Goal: Information Seeking & Learning: Understand process/instructions

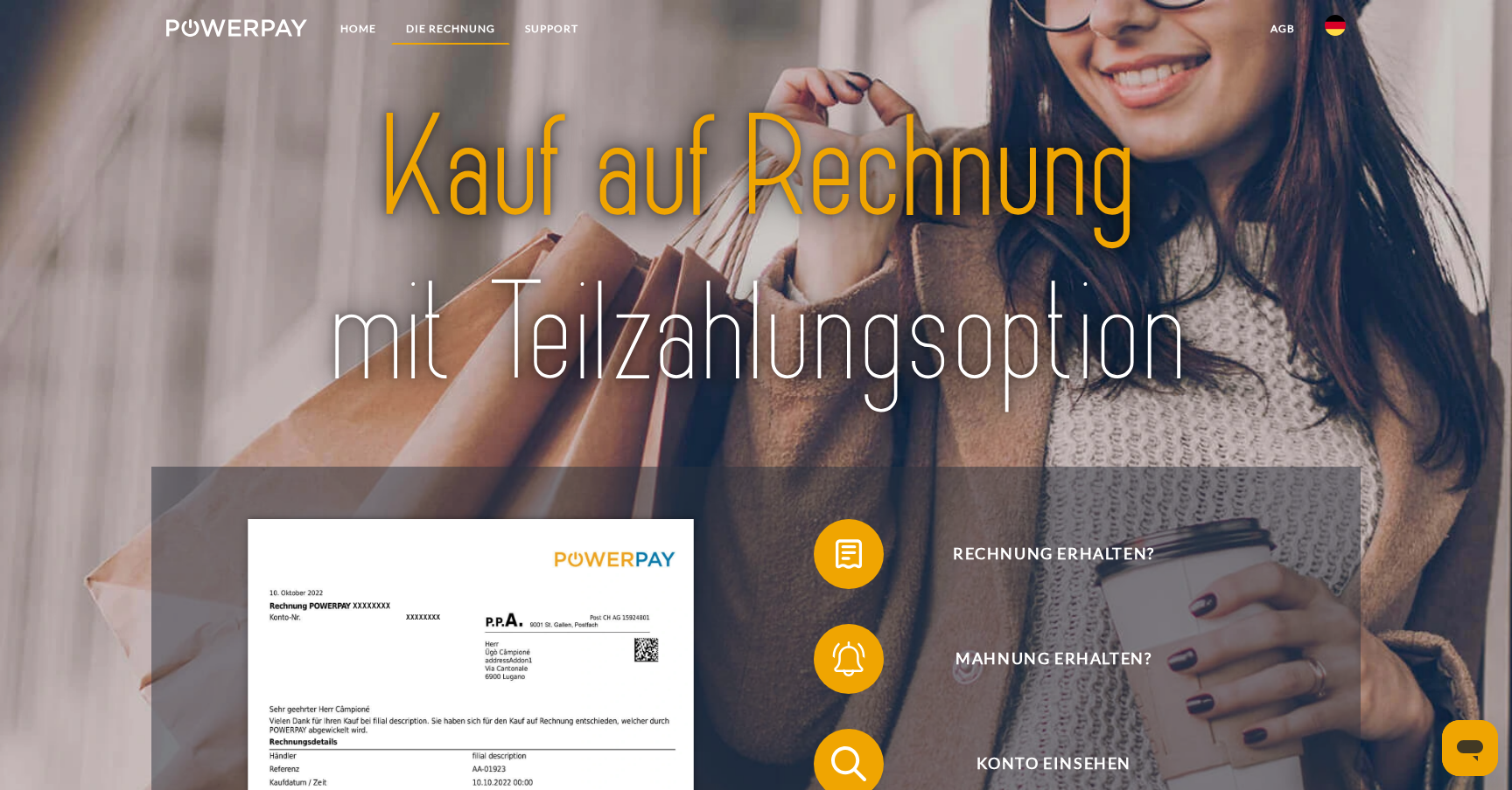
click at [460, 34] on link "DIE RECHNUNG" at bounding box center [450, 29] width 119 height 31
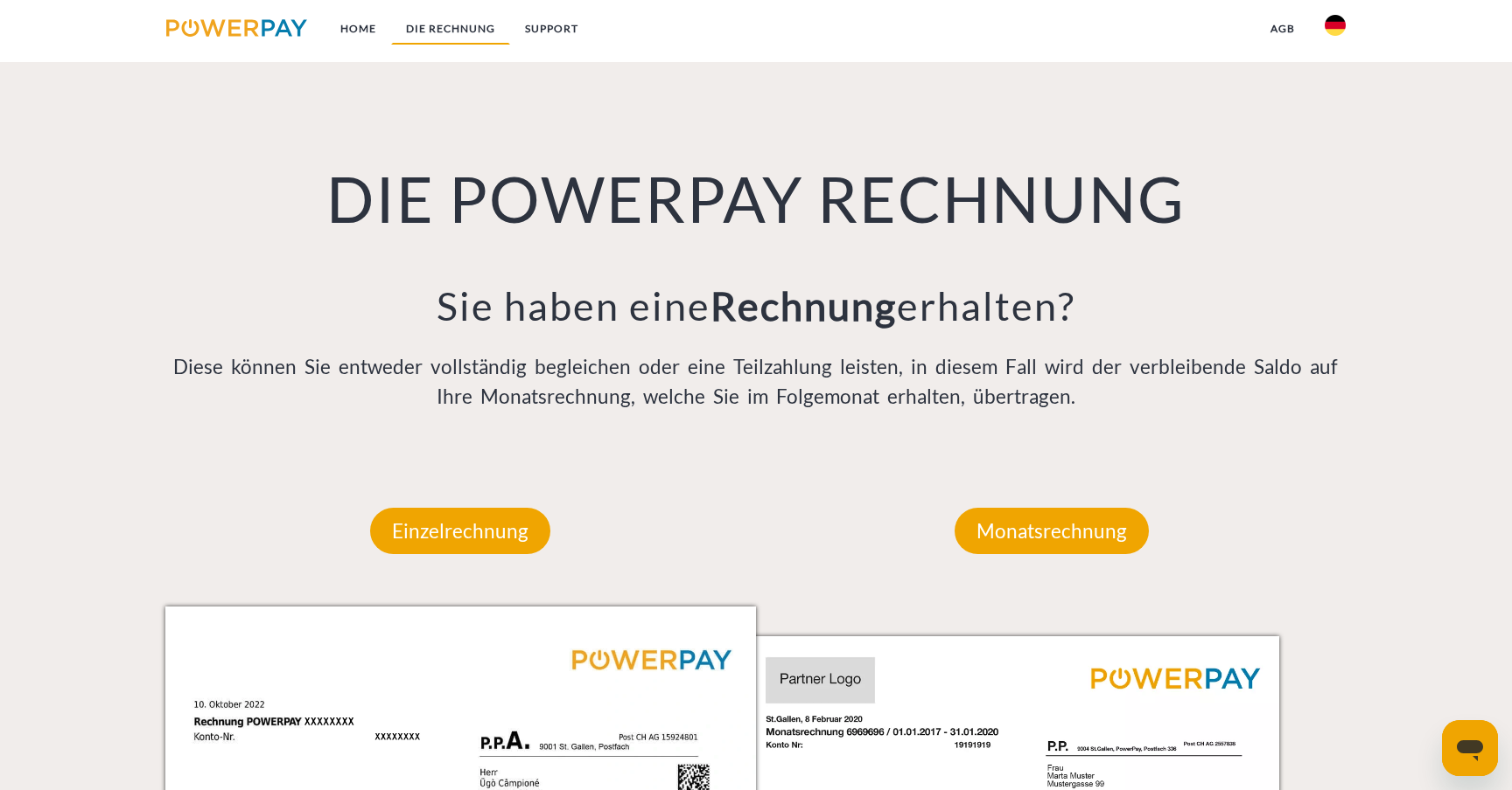
scroll to position [1292, 0]
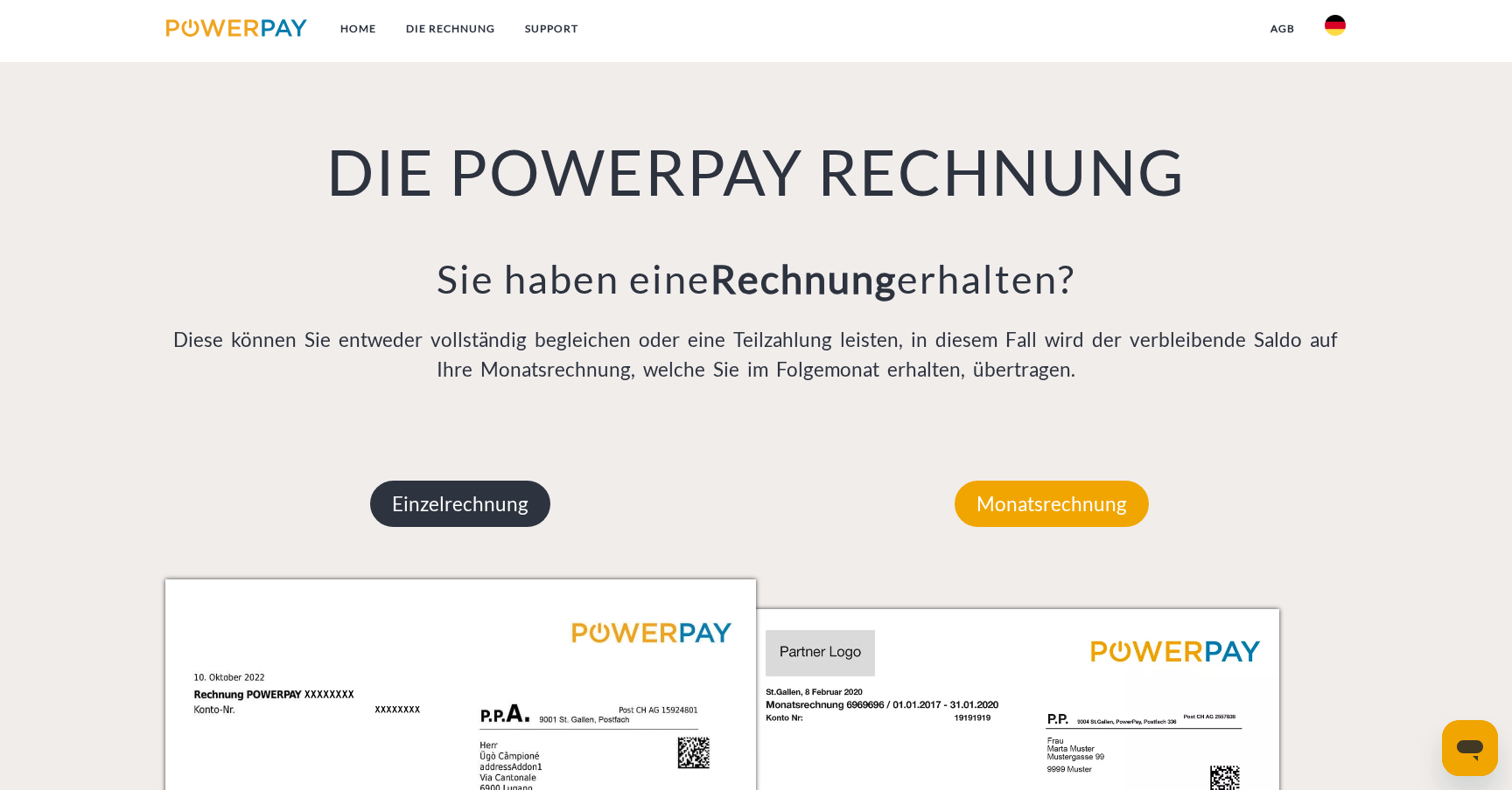
click at [460, 500] on p "Einzelrechnung" at bounding box center [460, 505] width 180 height 47
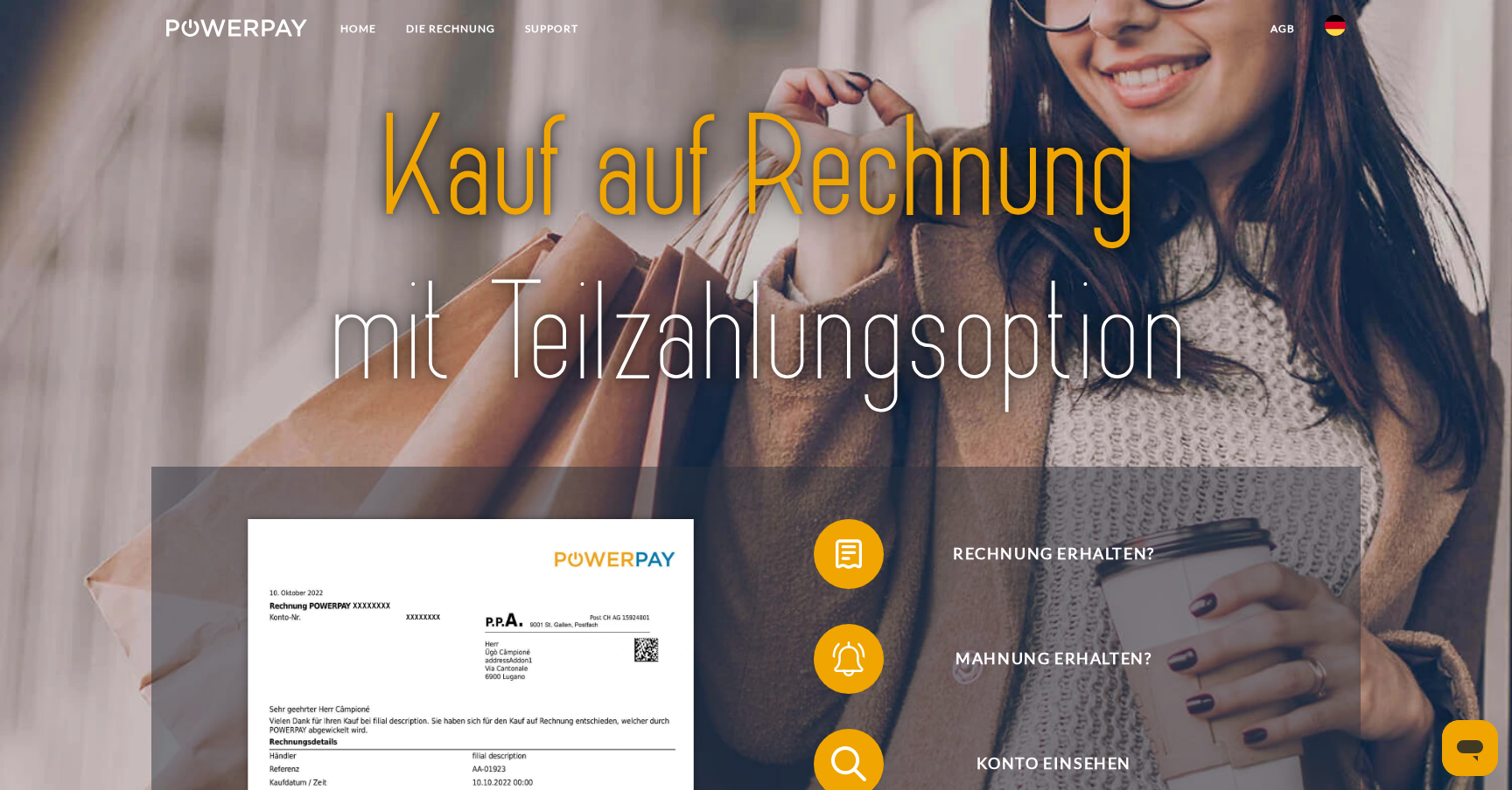
scroll to position [0, 0]
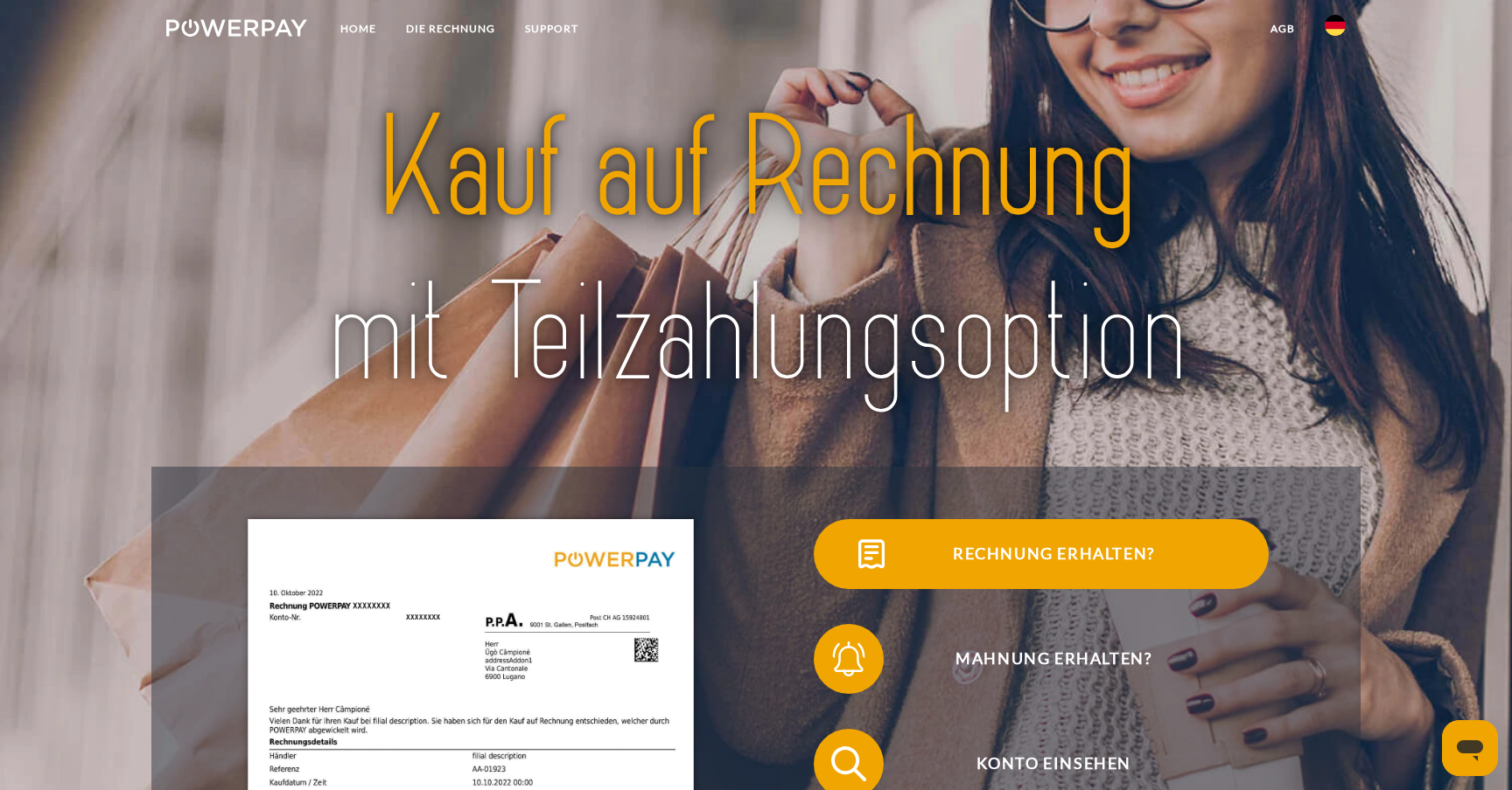
click at [992, 566] on span "Rechnung erhalten?" at bounding box center [1052, 554] width 428 height 70
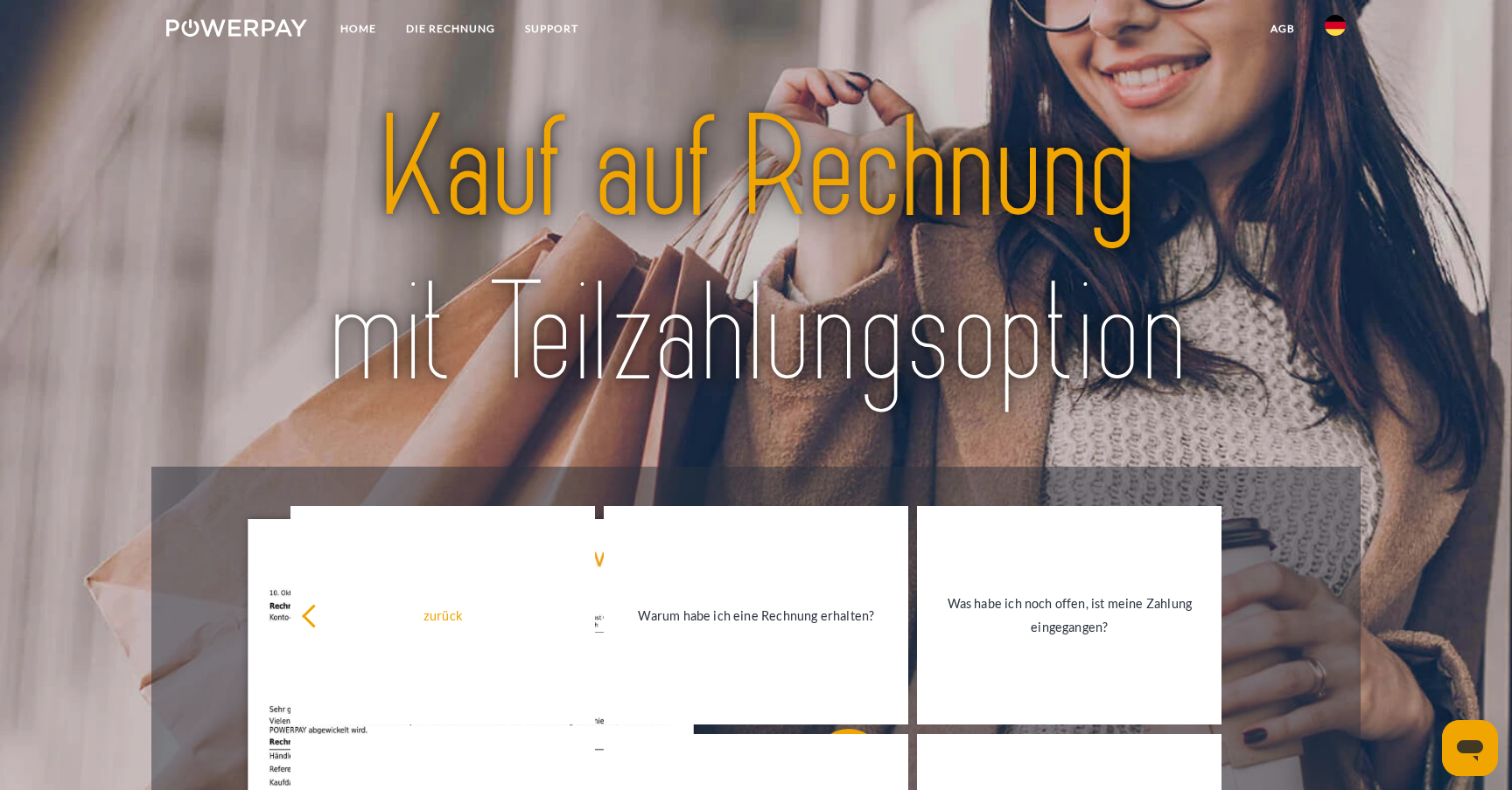
click at [544, 449] on div at bounding box center [756, 253] width 1209 height 427
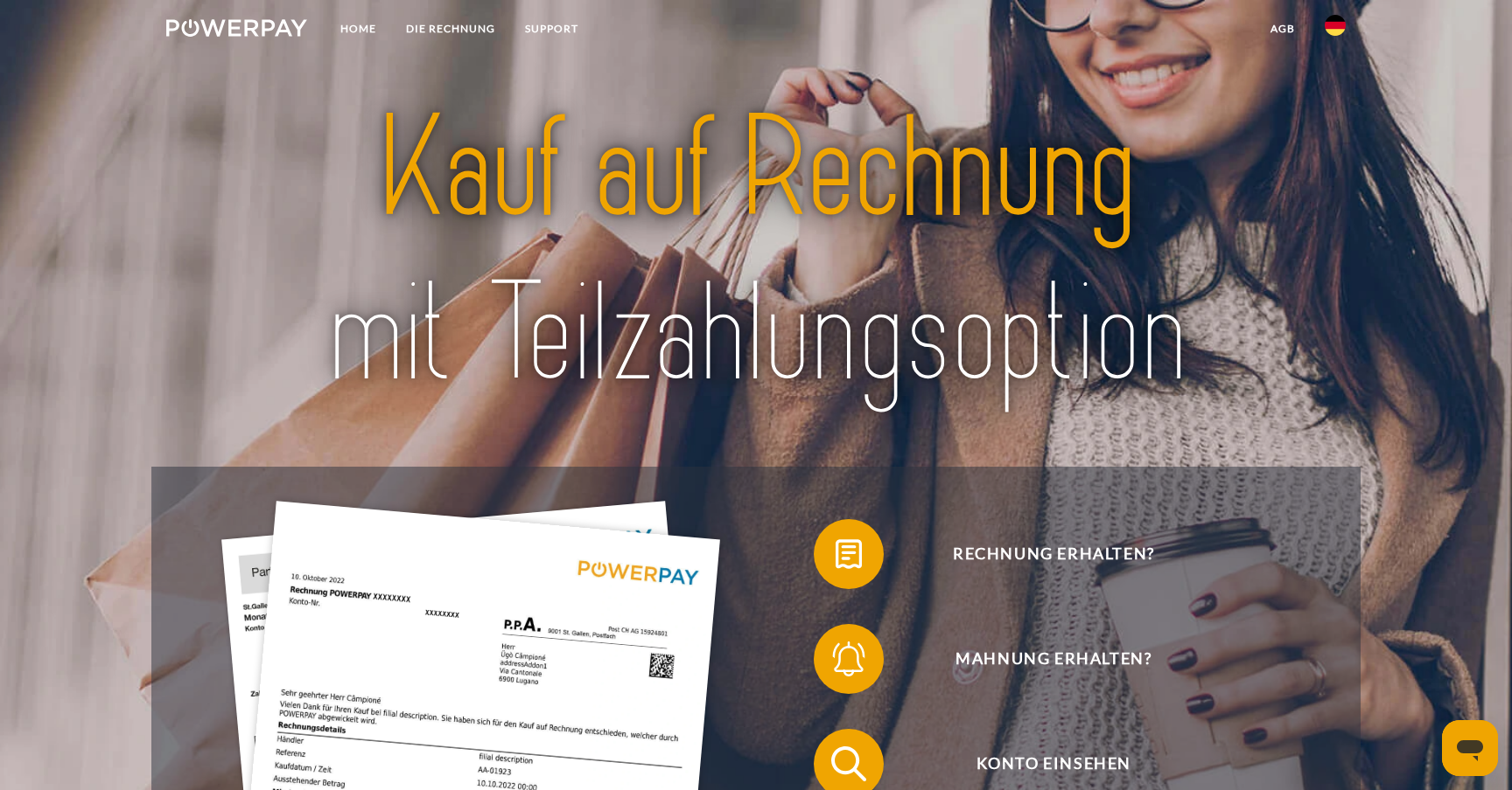
click at [245, 24] on img at bounding box center [236, 29] width 141 height 18
click at [452, 28] on link "DIE RECHNUNG" at bounding box center [450, 29] width 119 height 31
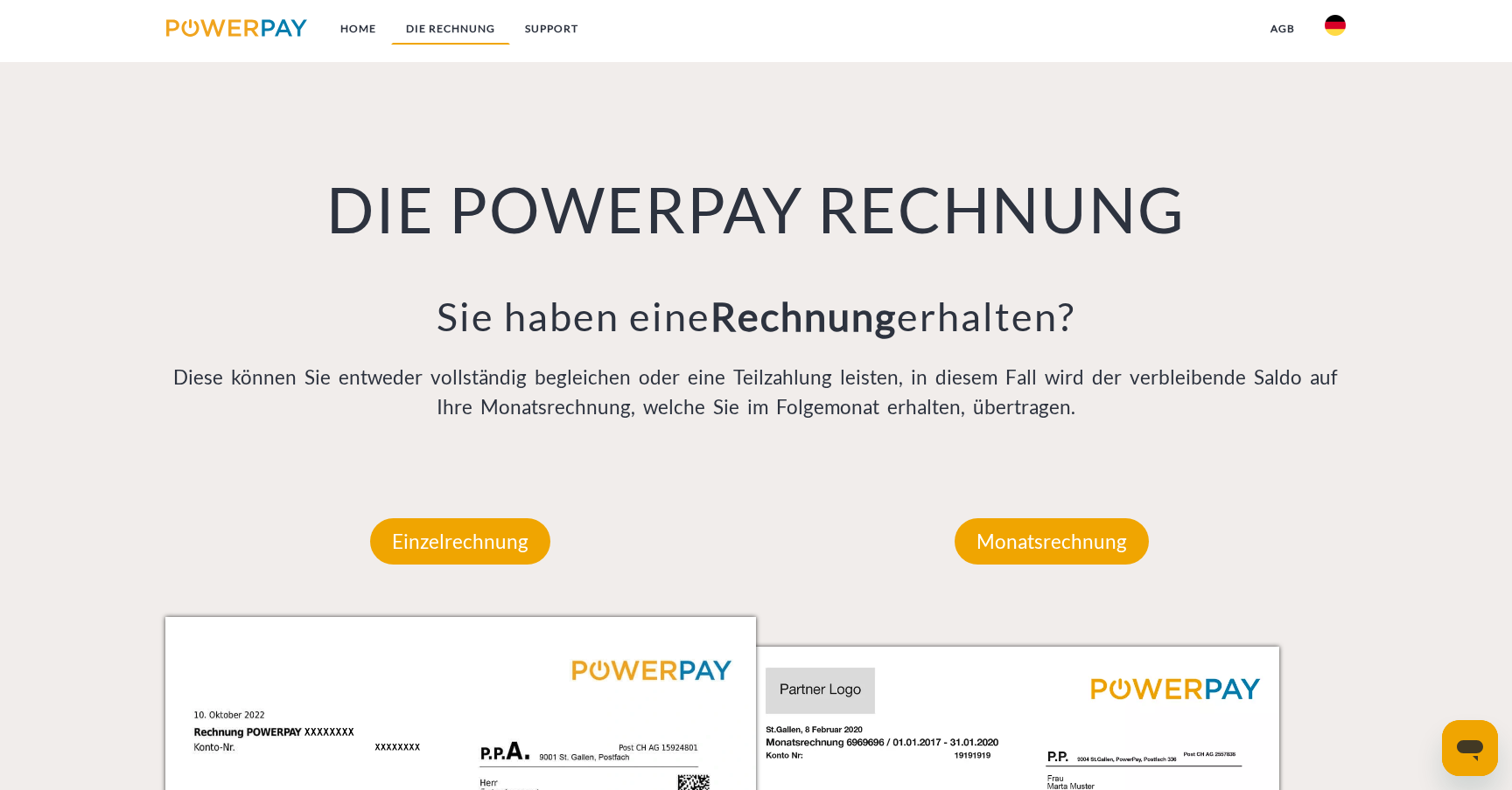
scroll to position [1292, 0]
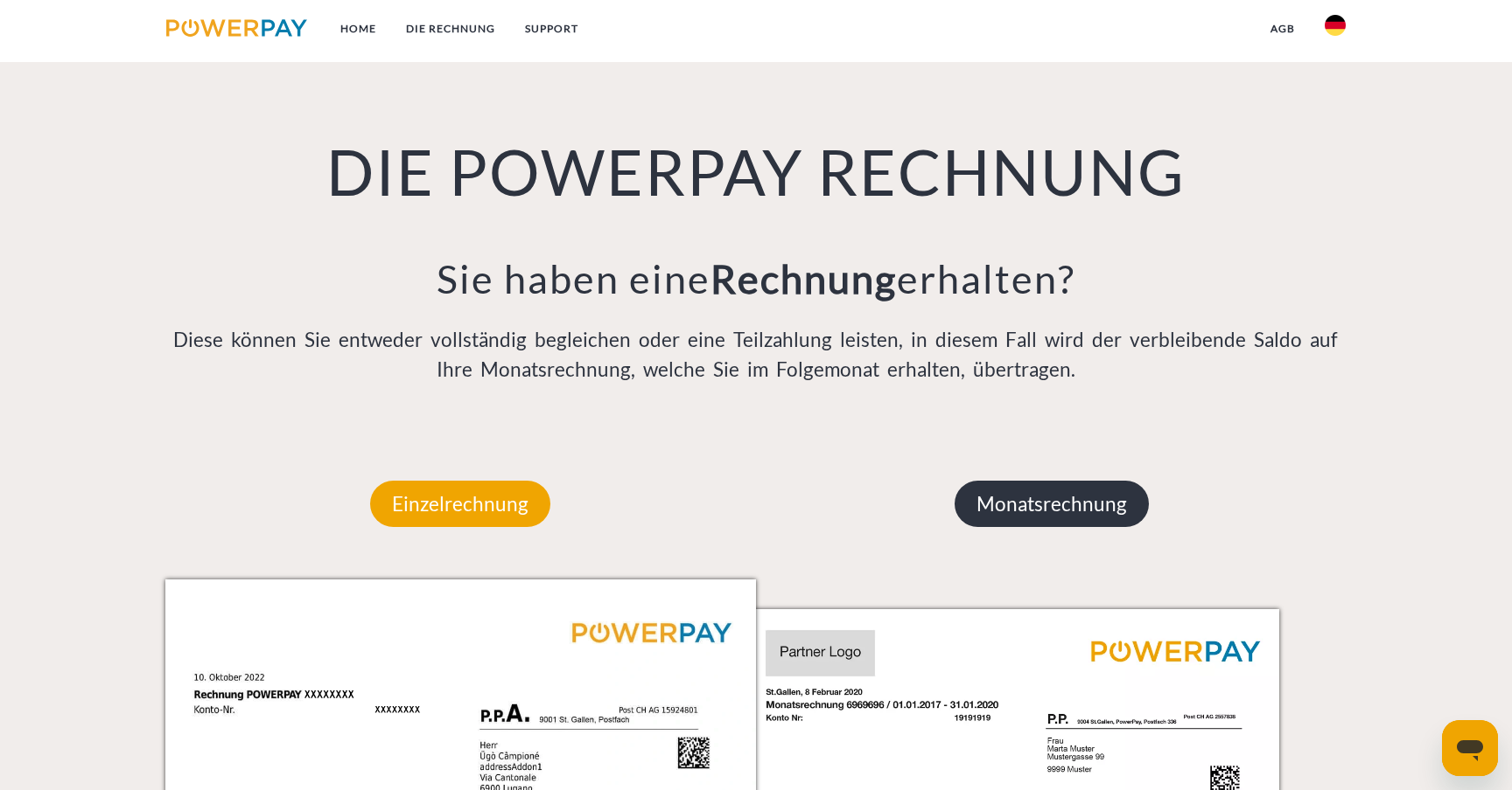
click at [1026, 515] on p "Monatsrechnung" at bounding box center [1050, 505] width 194 height 47
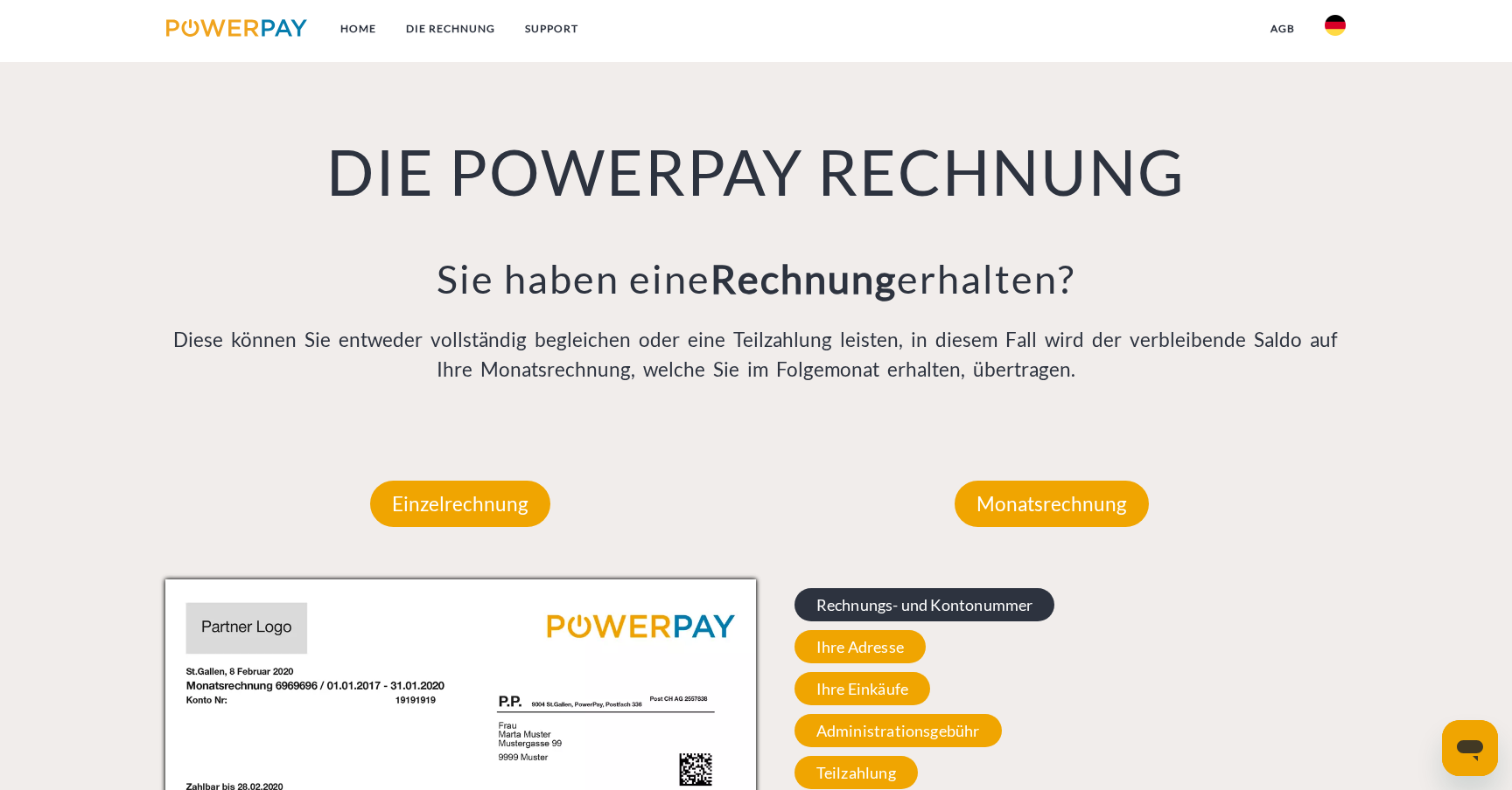
click at [908, 600] on span "Rechnungs- und Kontonummer" at bounding box center [924, 605] width 261 height 33
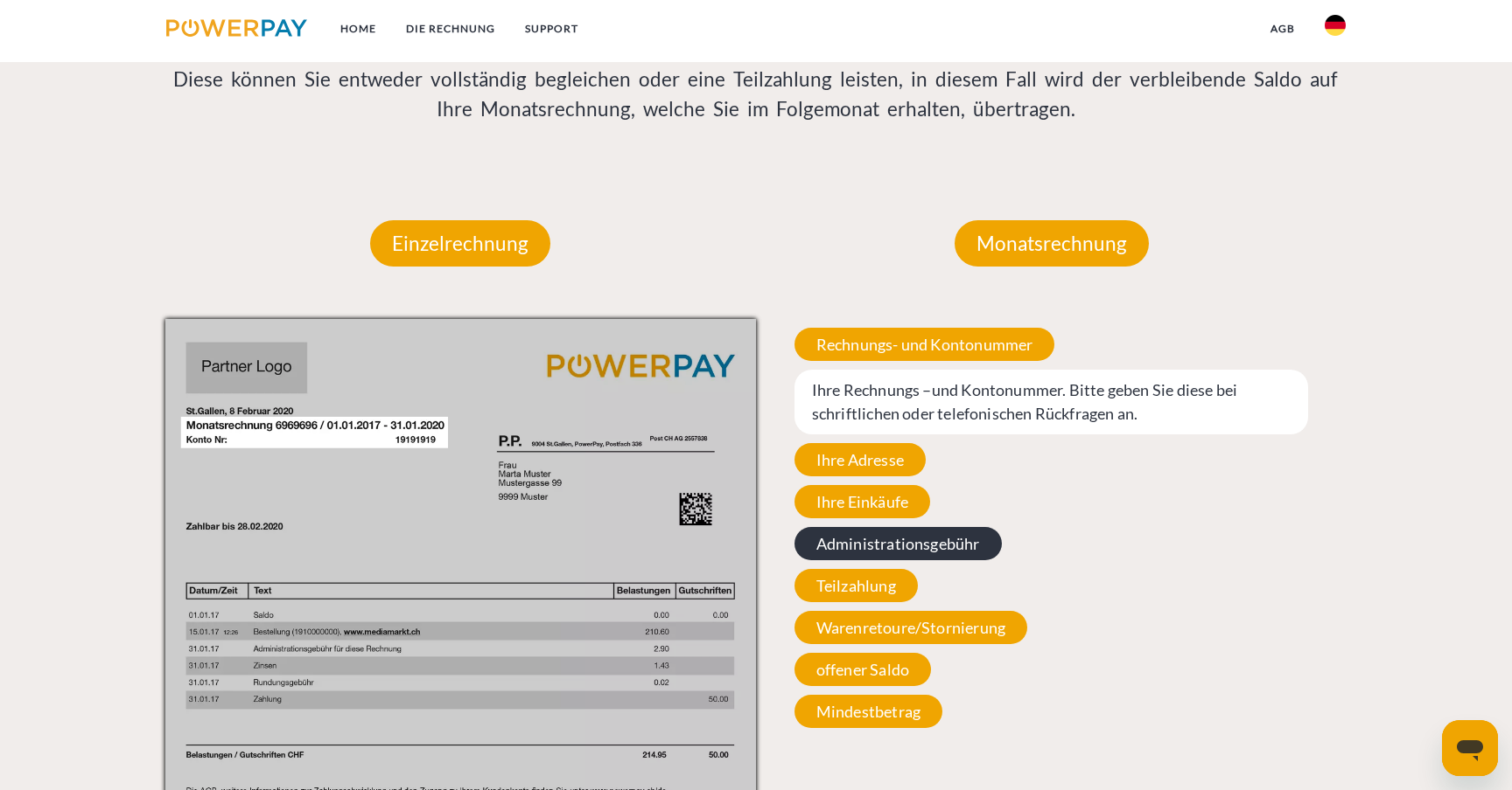
scroll to position [1590, 0]
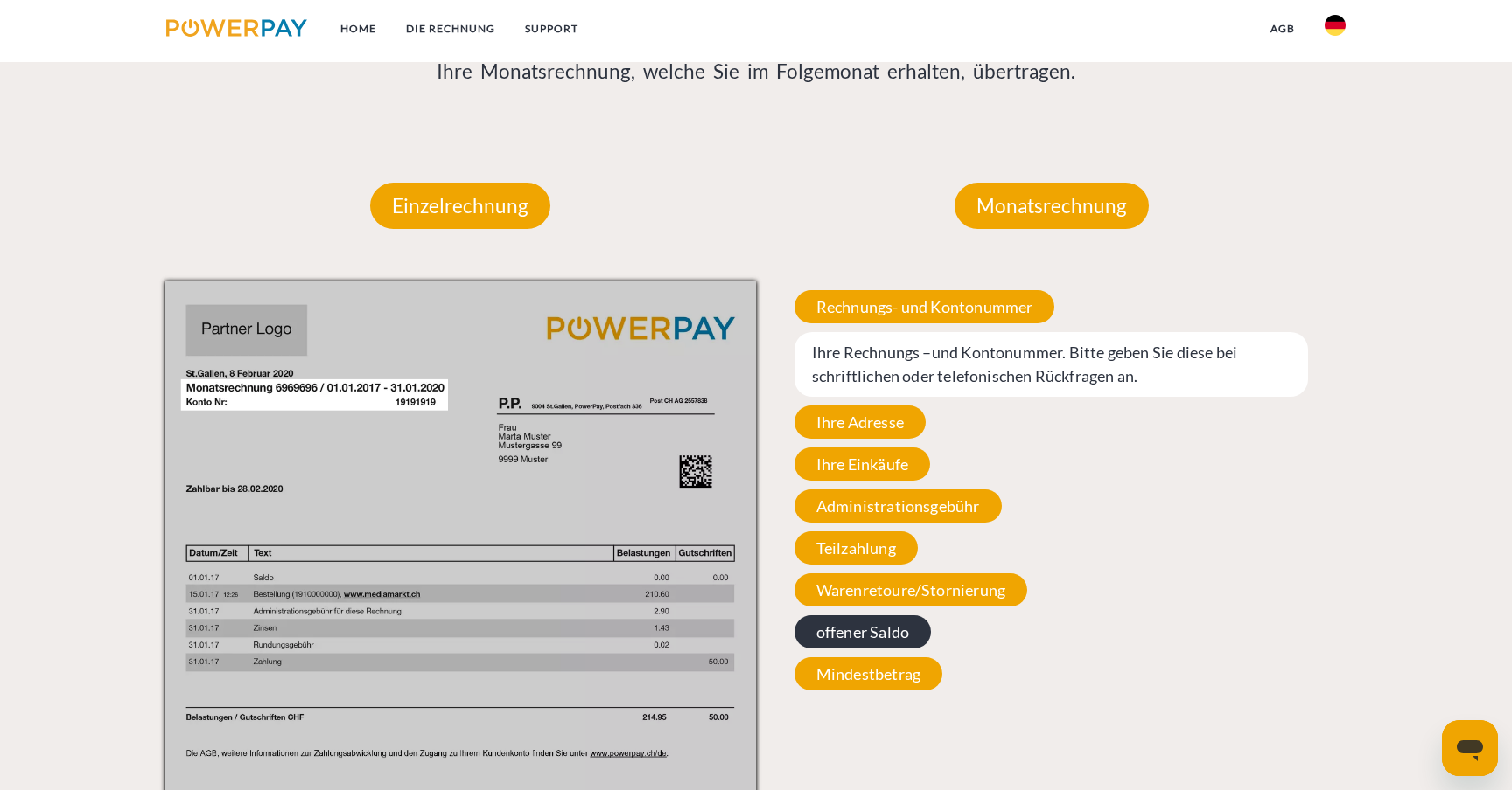
click at [846, 636] on span "offener Saldo" at bounding box center [862, 633] width 137 height 33
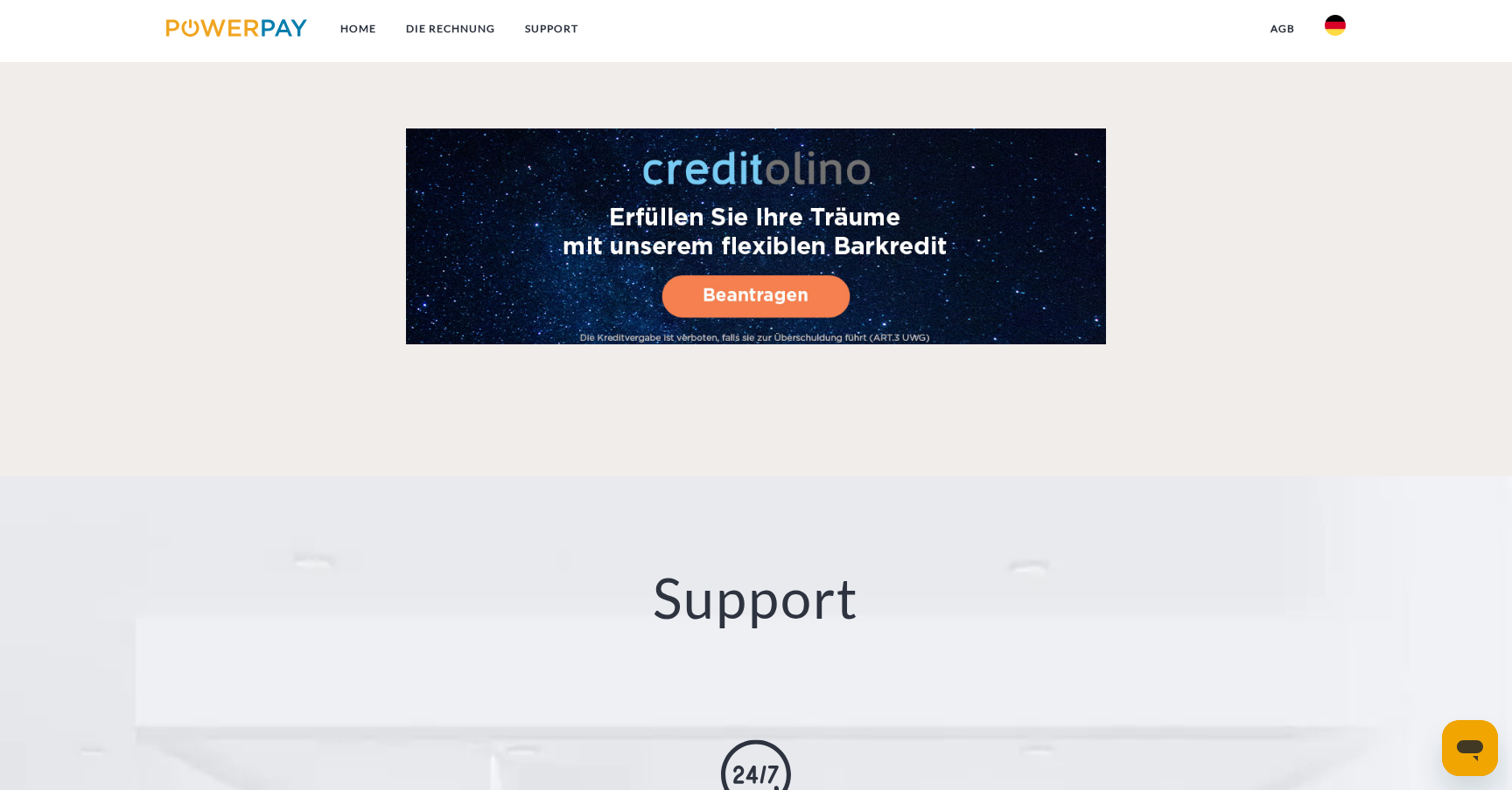
scroll to position [2695, 0]
